Goal: Navigation & Orientation: Find specific page/section

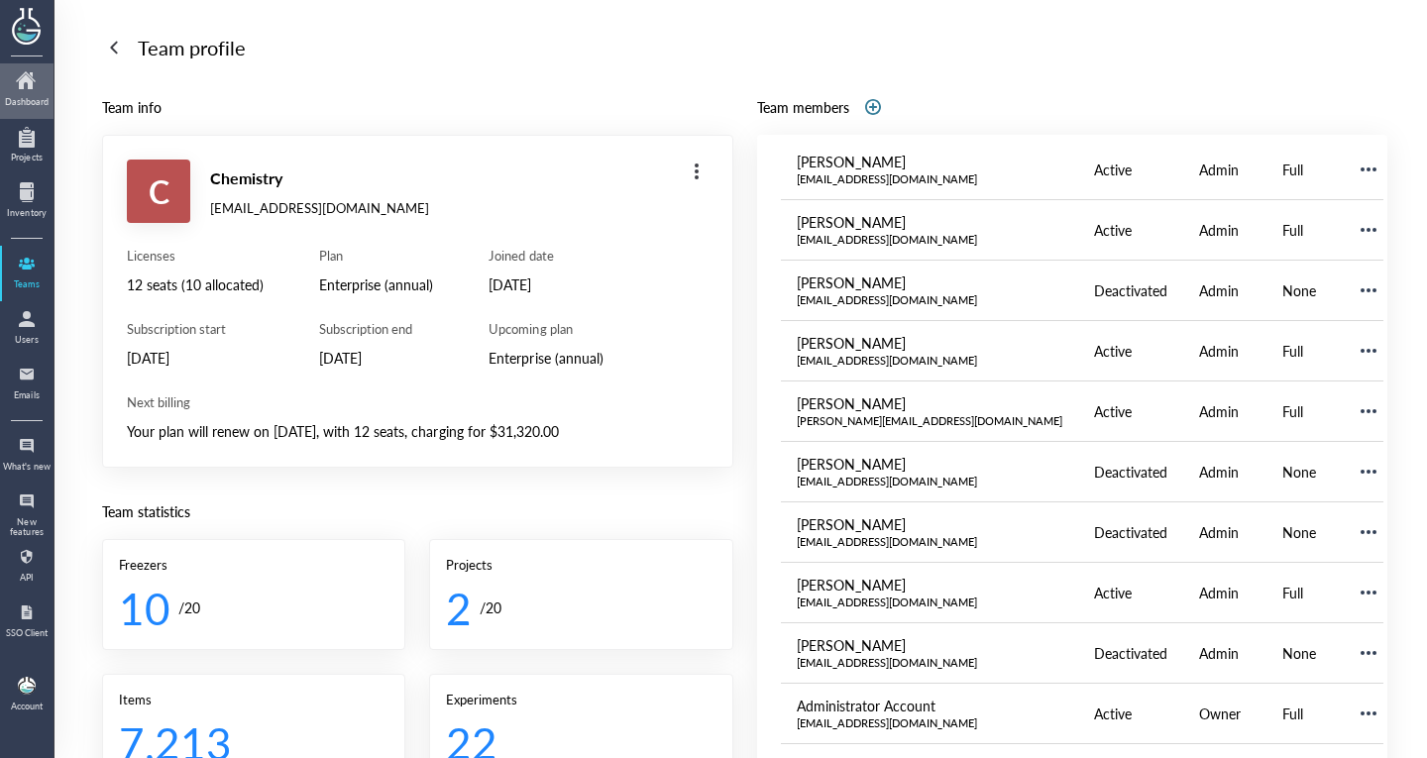
click at [35, 88] on div at bounding box center [27, 81] width 50 height 32
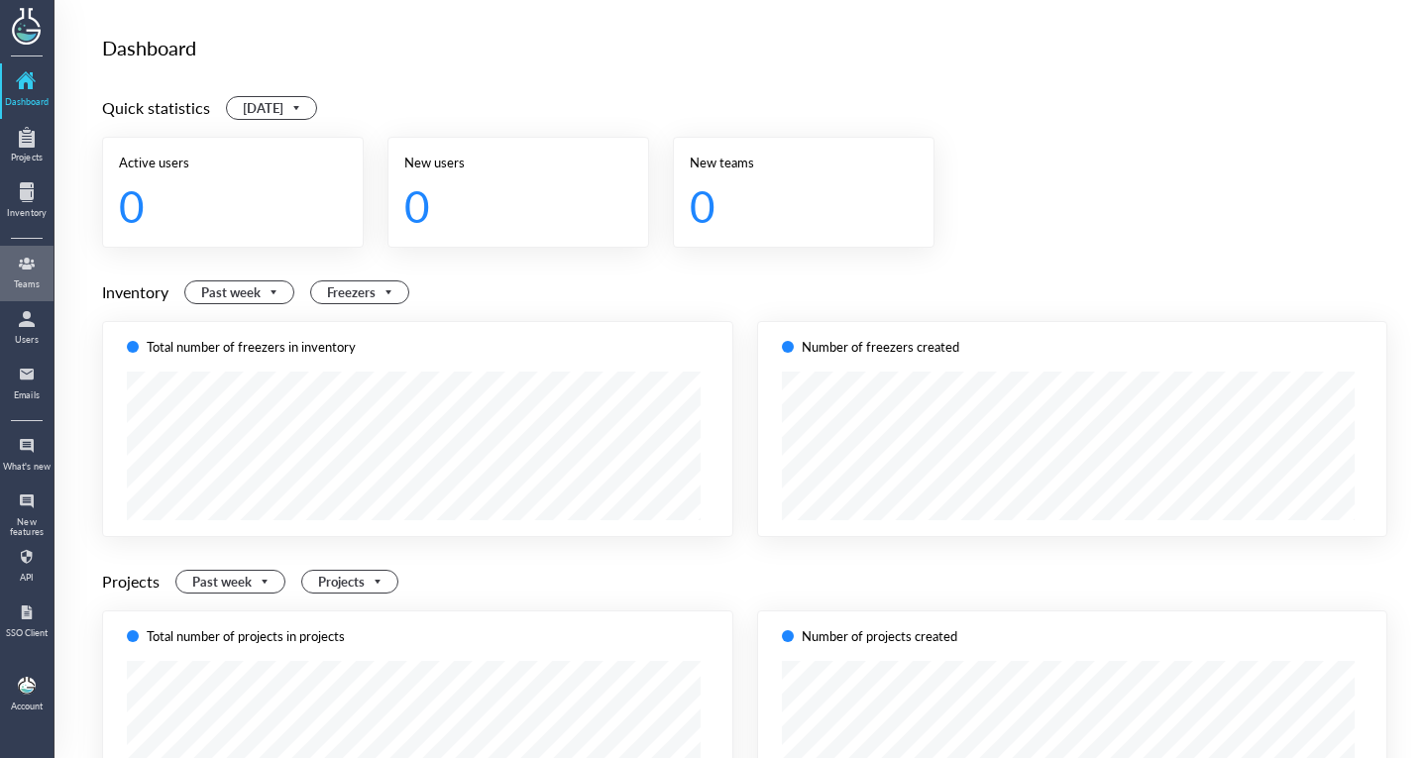
click at [25, 266] on div at bounding box center [27, 264] width 32 height 32
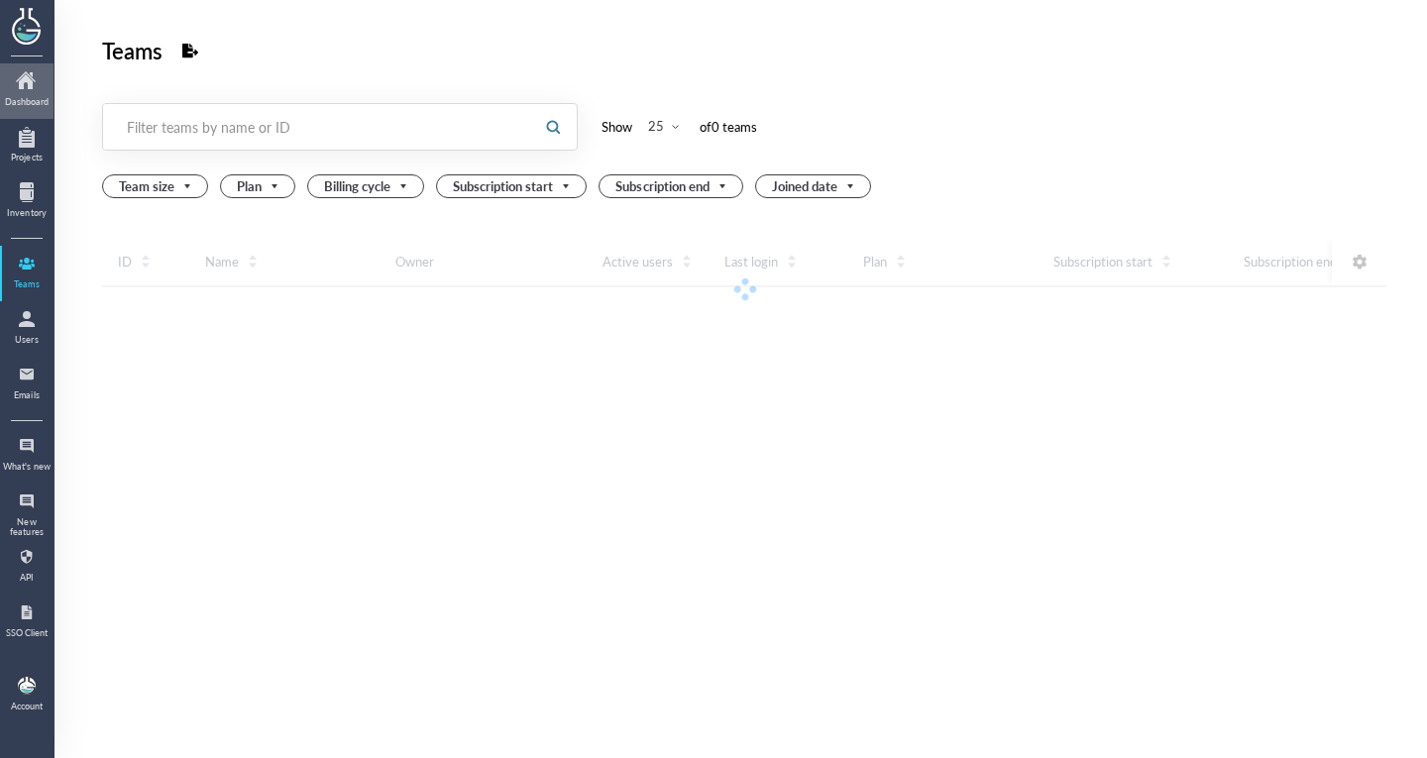
click at [29, 67] on div at bounding box center [27, 81] width 50 height 32
